Goal: Task Accomplishment & Management: Use online tool/utility

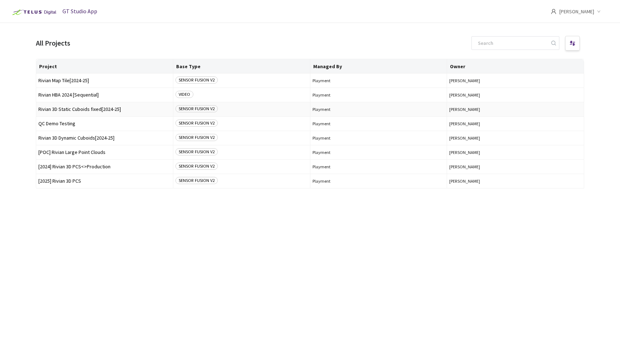
click at [78, 110] on span "Rivian 3D Static Cuboids fixed[2024-25]" at bounding box center [104, 109] width 132 height 5
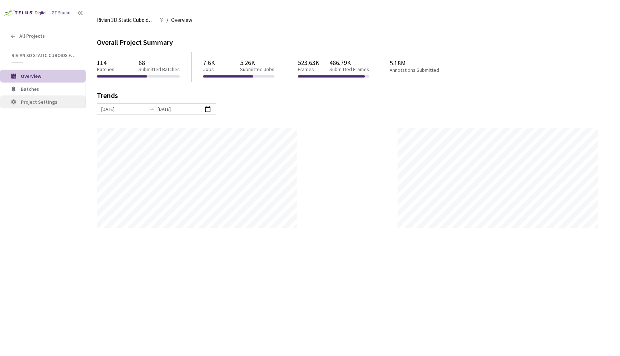
scroll to position [356, 620]
click at [48, 91] on span "Batches" at bounding box center [50, 89] width 59 height 6
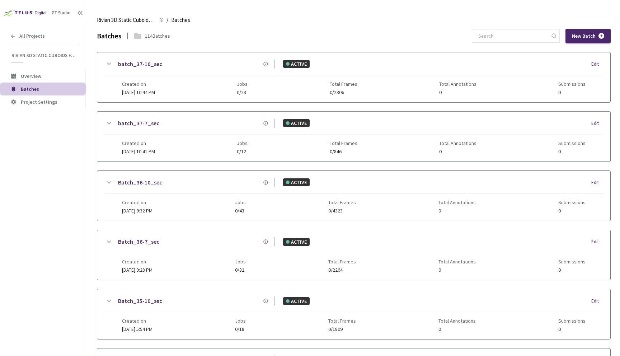
click at [235, 71] on div "batch_37-10_sec ACTIVE Edit" at bounding box center [353, 68] width 498 height 16
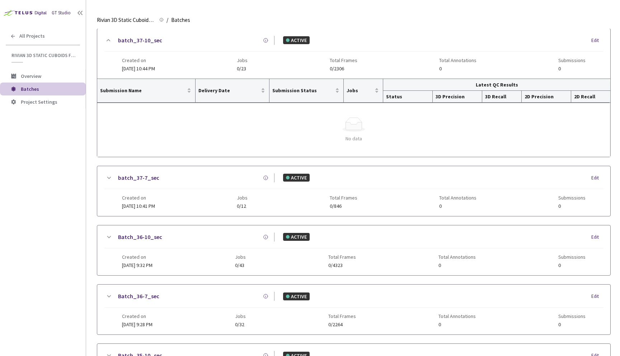
scroll to position [23, 0]
click at [231, 193] on div "Created on [DATE] 10:41 PM Jobs 0/12 Total Frames 0/846 Total Annotations 0 Sub…" at bounding box center [354, 200] width 464 height 20
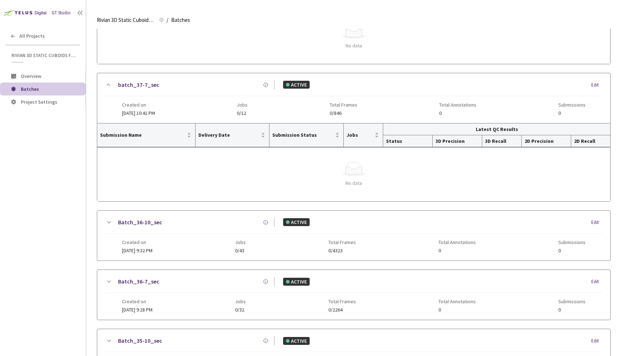
scroll to position [118, 0]
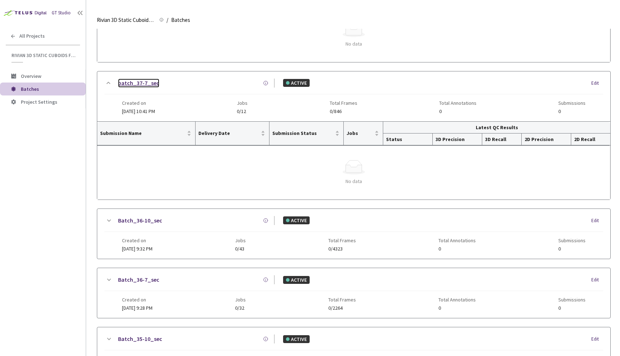
click at [142, 84] on link "batch_37-7_sec" at bounding box center [138, 83] width 41 height 9
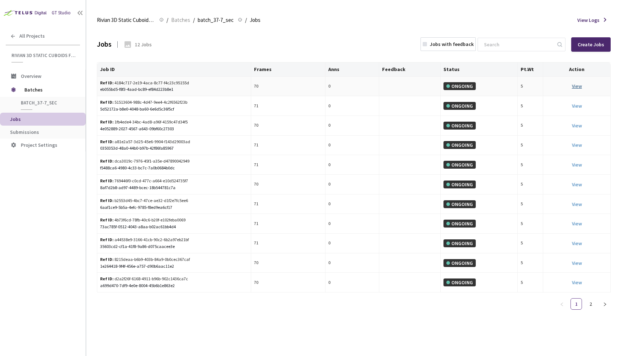
click at [579, 85] on link "View" at bounding box center [577, 86] width 10 height 6
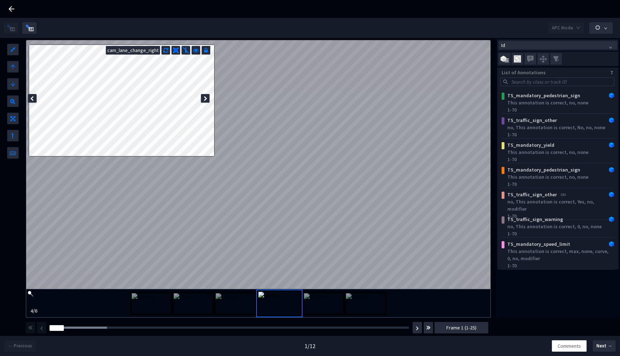
click at [230, 298] on img at bounding box center [235, 303] width 39 height 20
click at [188, 301] on img at bounding box center [193, 303] width 39 height 20
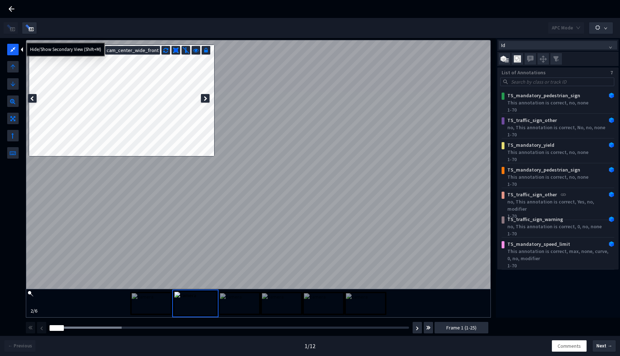
click at [11, 48] on icon at bounding box center [12, 48] width 5 height 9
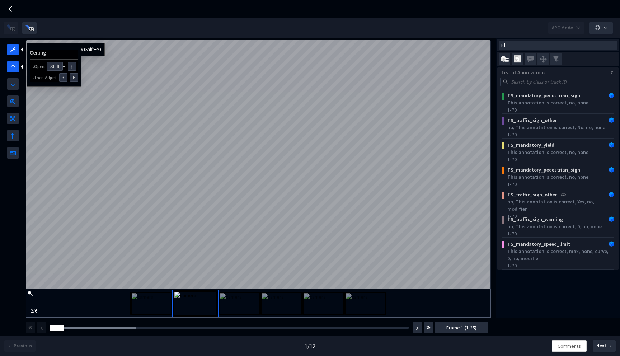
click at [15, 66] on icon "arrow-up" at bounding box center [13, 67] width 6 height 6
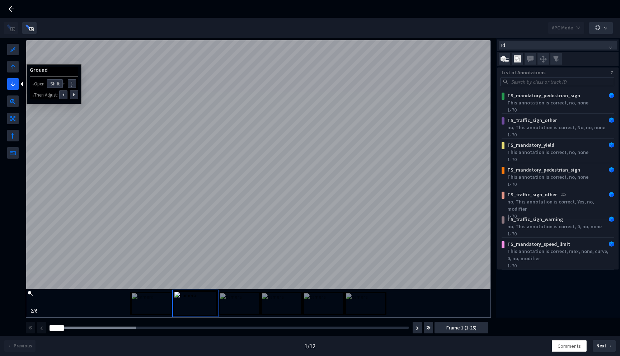
click at [15, 82] on icon "arrow-down" at bounding box center [13, 84] width 6 height 6
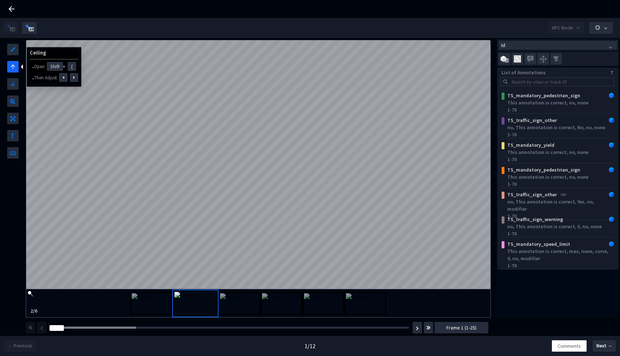
click at [15, 67] on icon "arrow-up" at bounding box center [13, 67] width 6 height 6
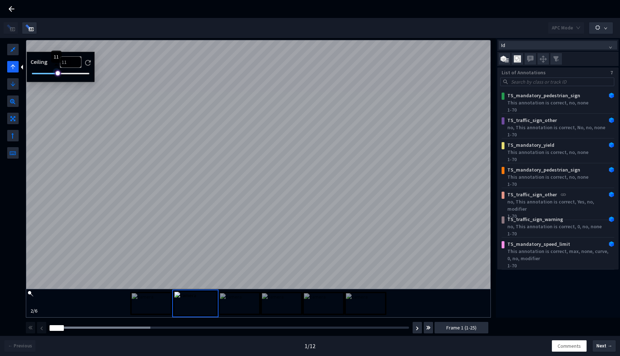
type input "12"
drag, startPoint x: 82, startPoint y: 72, endPoint x: 57, endPoint y: 74, distance: 25.6
click at [57, 74] on div at bounding box center [57, 72] width 4 height 4
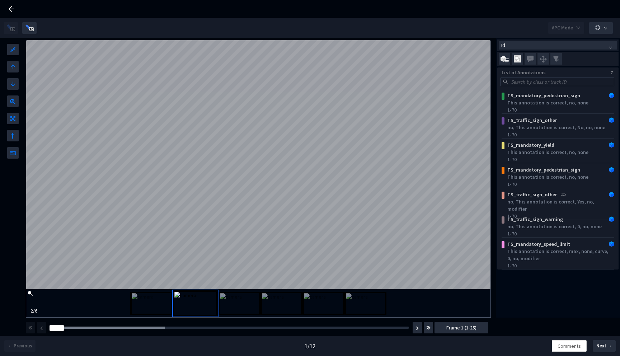
click at [19, 84] on div at bounding box center [13, 110] width 26 height 98
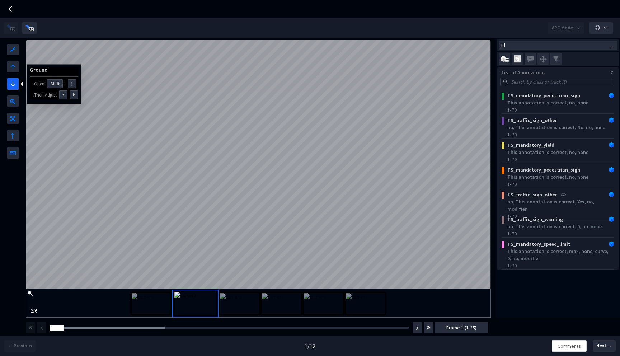
click at [13, 84] on icon "arrow-down" at bounding box center [13, 84] width 6 height 6
drag, startPoint x: 39, startPoint y: 91, endPoint x: 53, endPoint y: 91, distance: 14.7
click at [40, 91] on div at bounding box center [39, 89] width 4 height 4
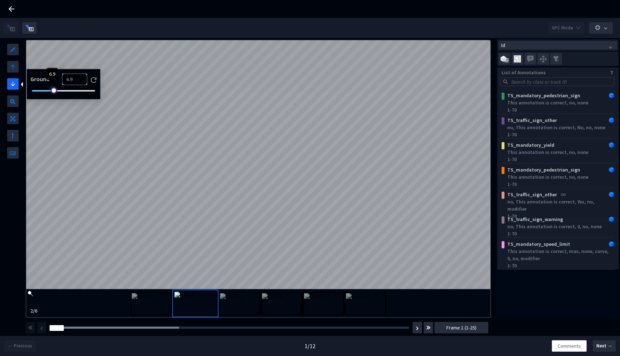
type input "6.2"
click at [12, 100] on icon at bounding box center [12, 99] width 5 height 9
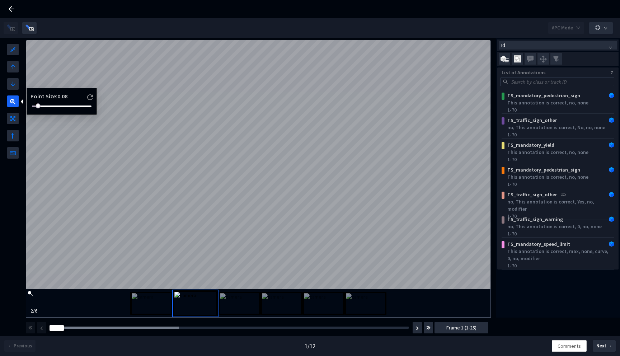
click at [12, 100] on icon at bounding box center [12, 99] width 5 height 9
drag, startPoint x: 39, startPoint y: 106, endPoint x: 37, endPoint y: 112, distance: 6.7
click at [37, 112] on div "Point Size: 0.06" at bounding box center [62, 101] width 70 height 27
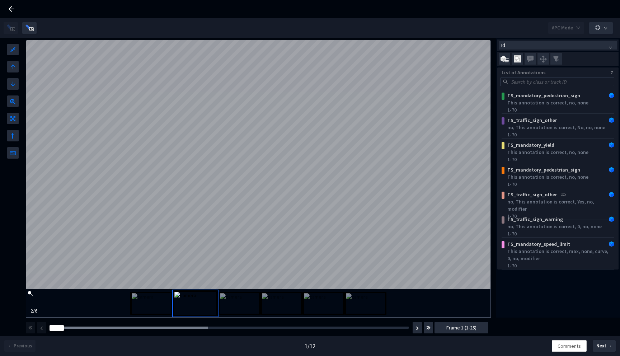
click at [239, 297] on img at bounding box center [239, 303] width 39 height 20
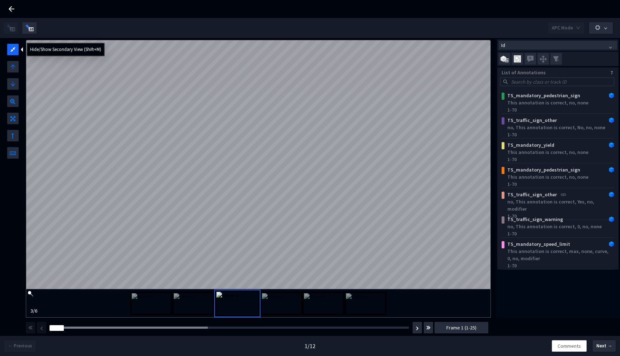
click at [10, 44] on div at bounding box center [12, 49] width 11 height 11
